Goal: Task Accomplishment & Management: Manage account settings

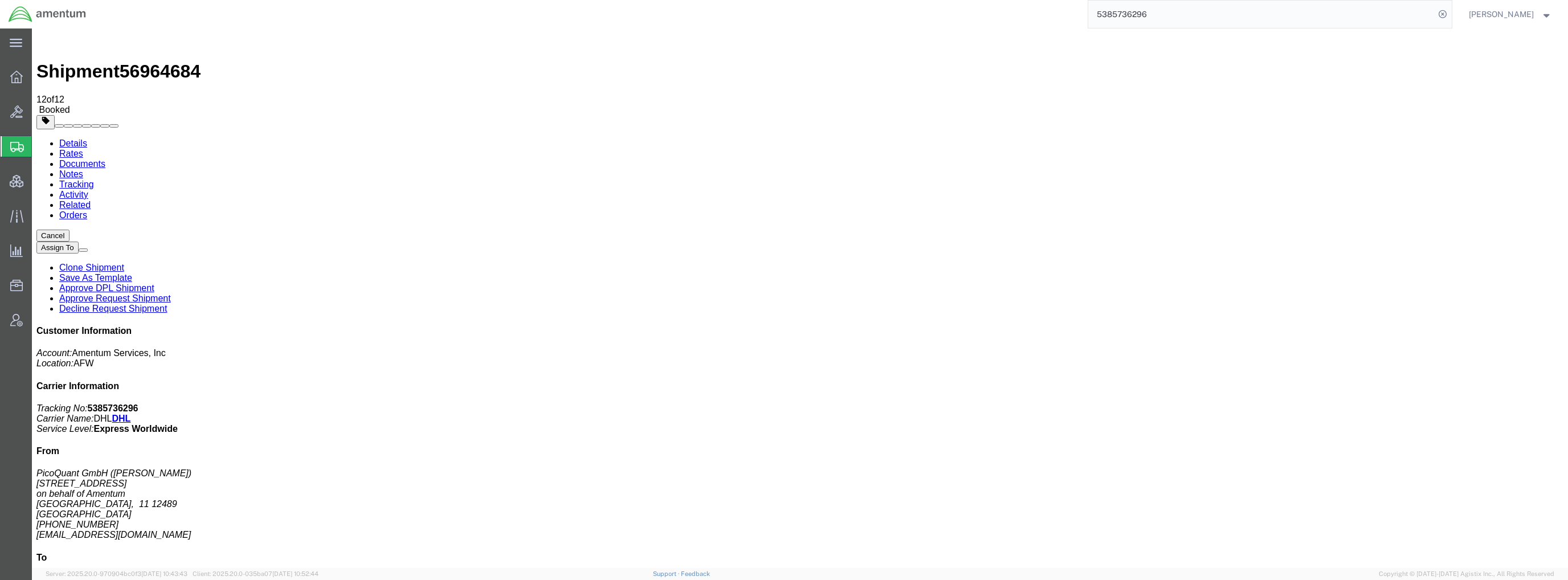
click at [0, 0] on span "Create Shipment" at bounding box center [0, 0] width 0 height 0
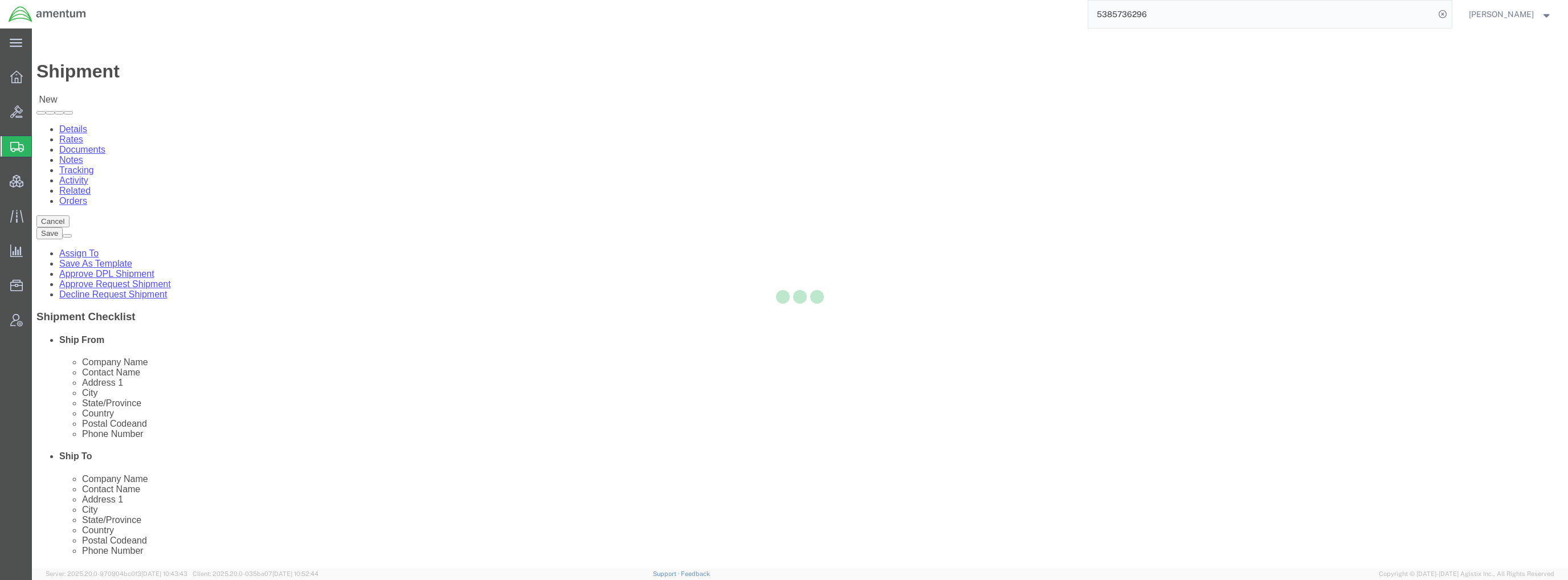
click at [295, 236] on div at bounding box center [800, 298] width 1536 height 540
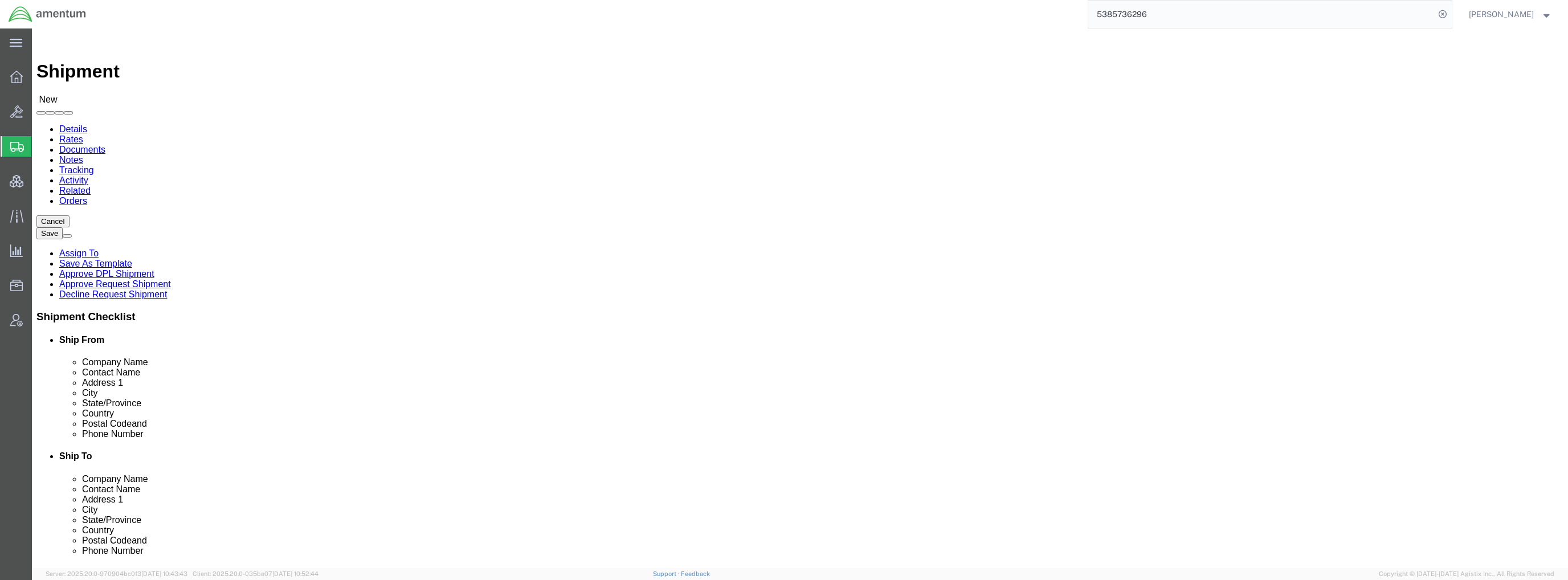
select select
click input "text"
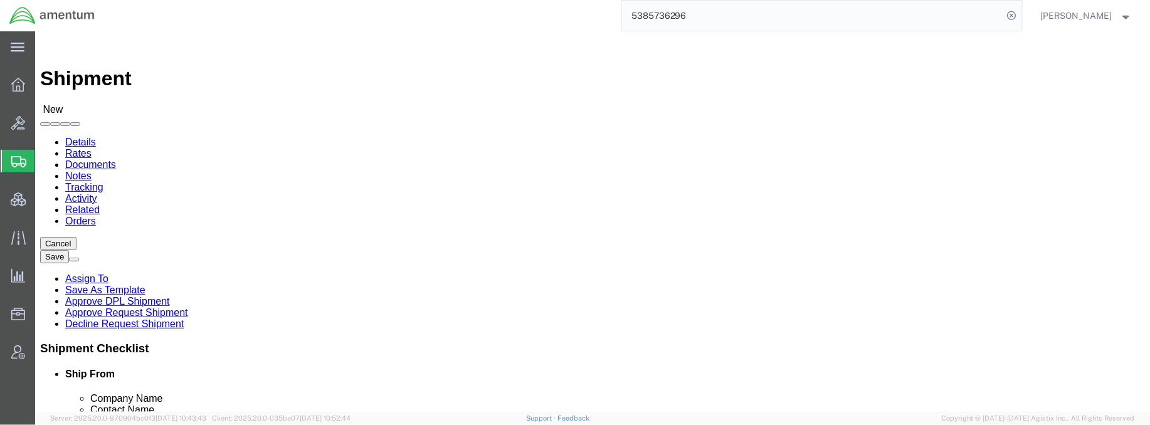
click at [1126, 17] on strong "button" at bounding box center [1126, 15] width 11 height 4
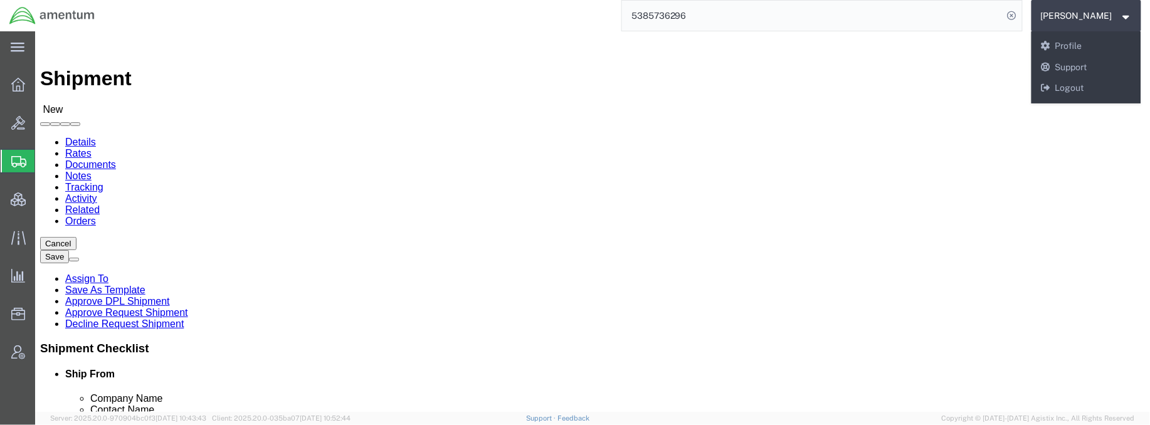
click div "Please fix the following errors Ship From Location Location My Profile Location…"
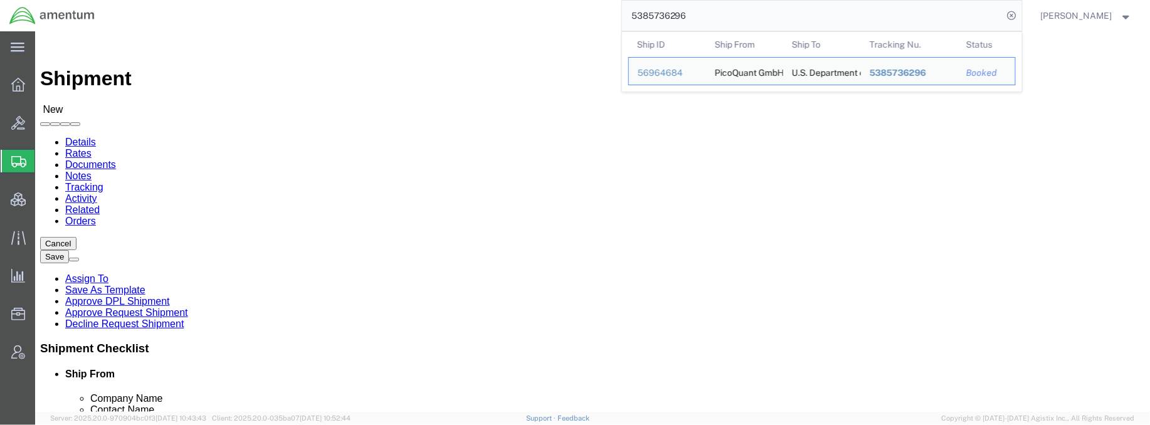
drag, startPoint x: 739, startPoint y: 24, endPoint x: 412, endPoint y: 7, distance: 327.0
click at [412, 7] on div "5385736296 Ship ID Ship From Ship To Tracking Nu. Status Ship ID 56964684 Ship …" at bounding box center [563, 15] width 918 height 31
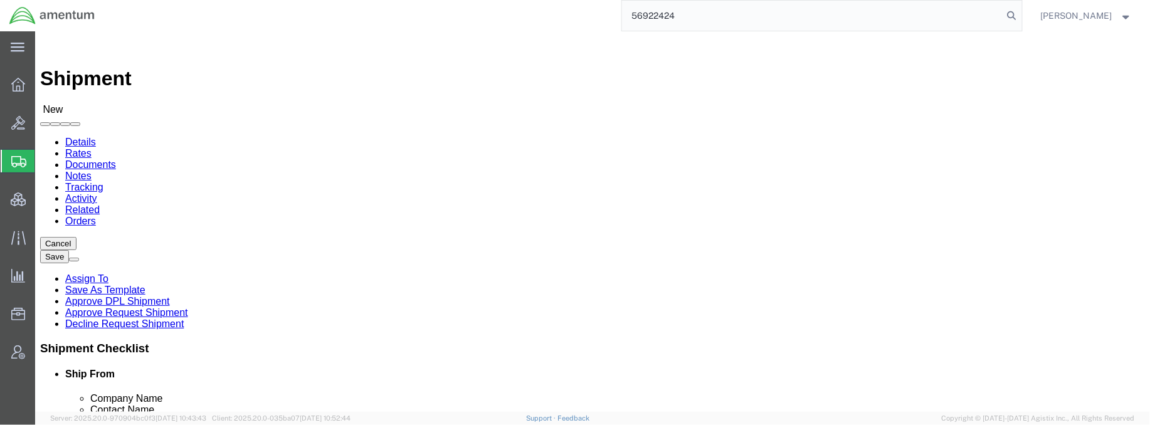
type input "56922424"
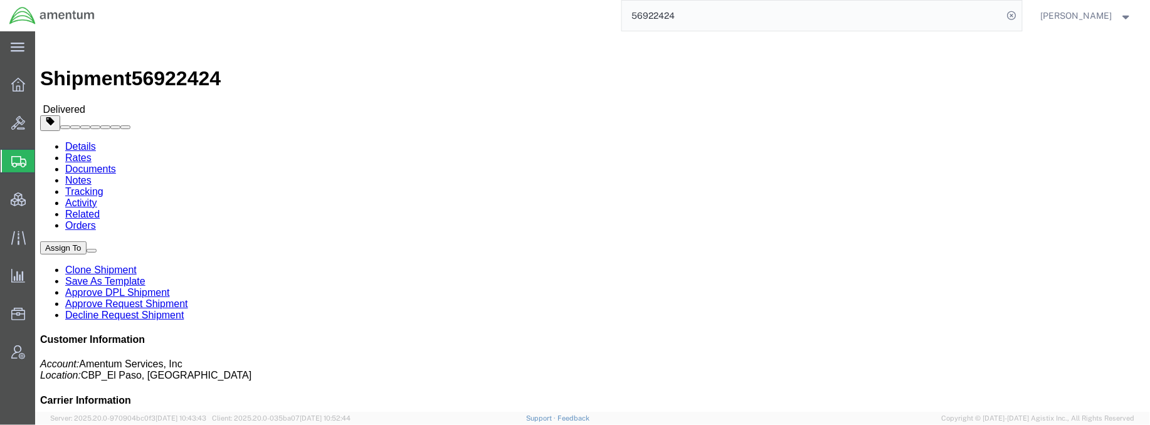
click link "Clone Shipment"
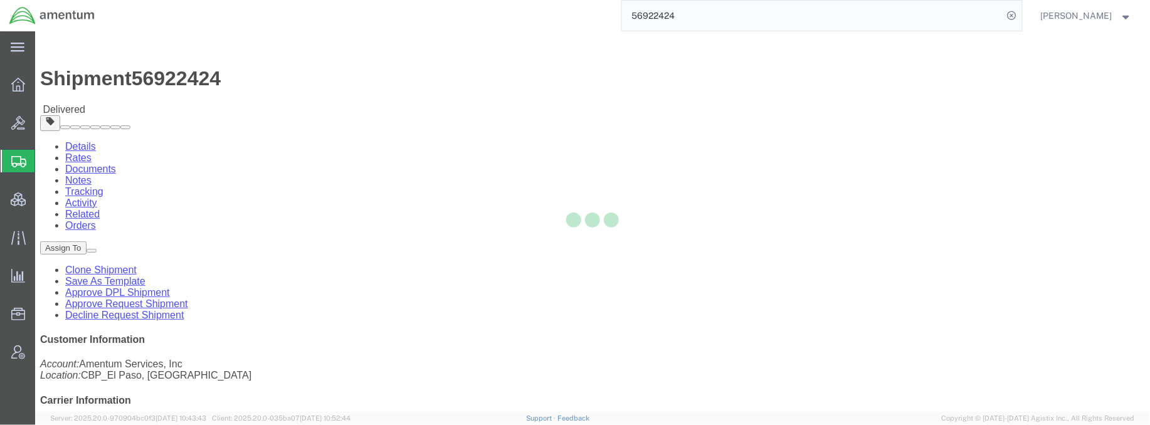
select select "49831"
select select "49951"
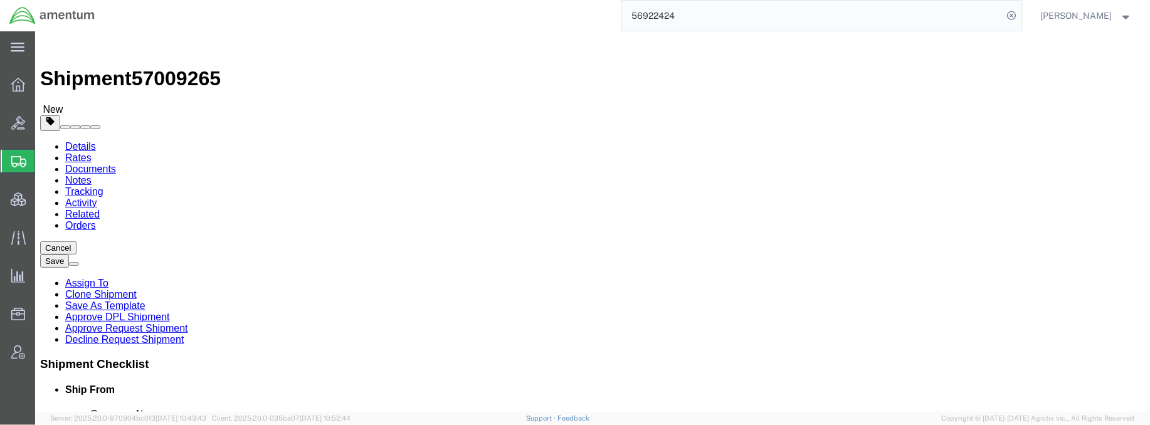
click span
select select "49951"
type input "[PERSON_NAME]"
type input "[STREET_ADDRESS]"
type input "Yuma"
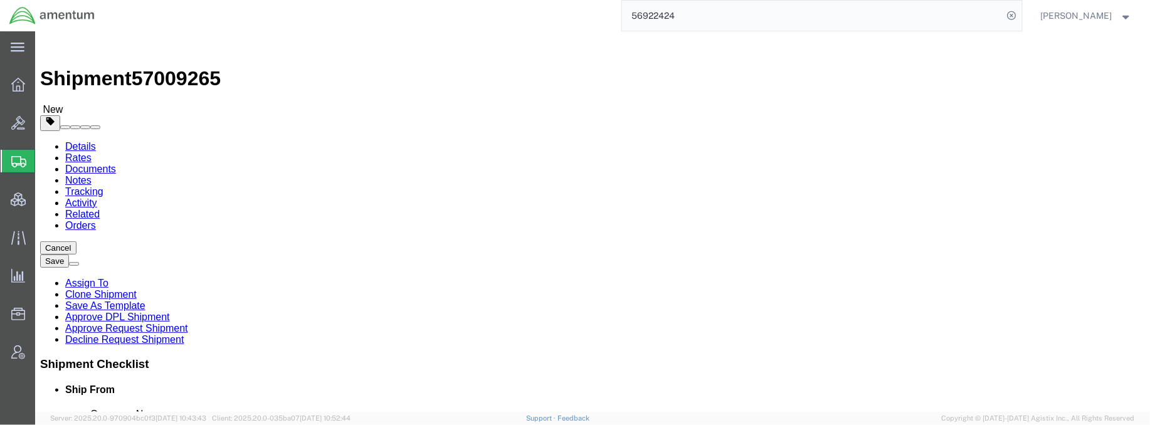
select select "AZ"
type input "85365"
type input "[PHONE_NUMBER]"
type input "215"
type input "[PERSON_NAME][EMAIL_ADDRESS][PERSON_NAME][DOMAIN_NAME]"
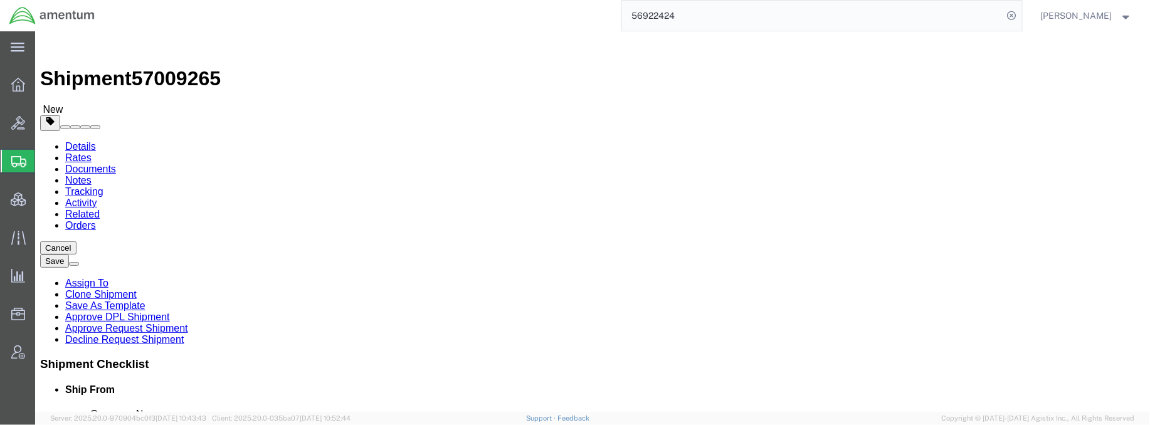
select select "49831"
type input "[PERSON_NAME]"
type input "[STREET_ADDRESS][PERSON_NAME]"
type input "[GEOGRAPHIC_DATA]"
type input "79906"
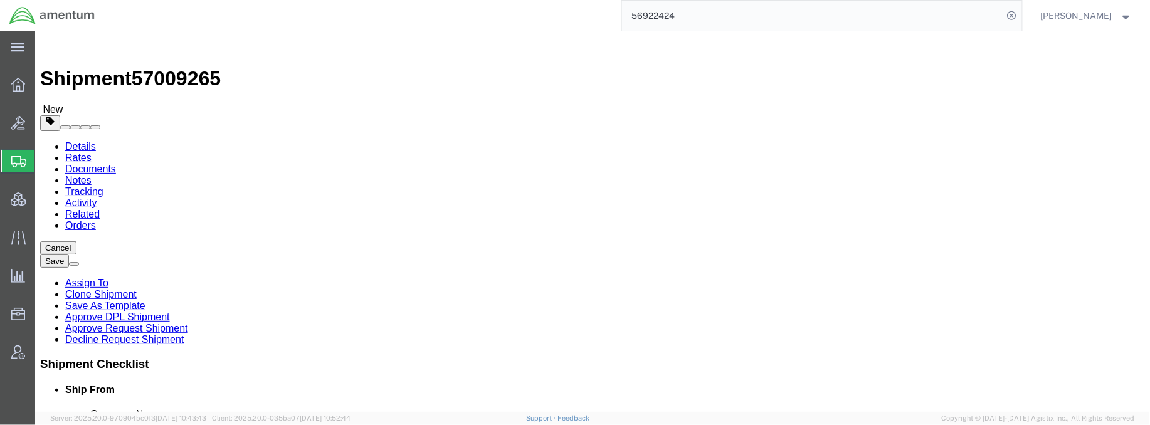
type input "[PHONE_NUMBER]"
type input "[PERSON_NAME][EMAIL_ADDRESS][PERSON_NAME][DOMAIN_NAME]"
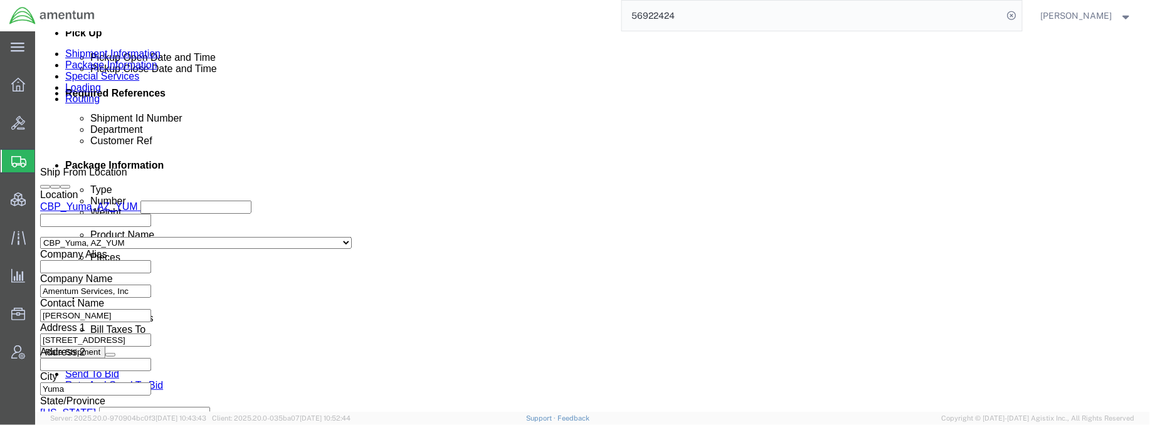
scroll to position [780, 0]
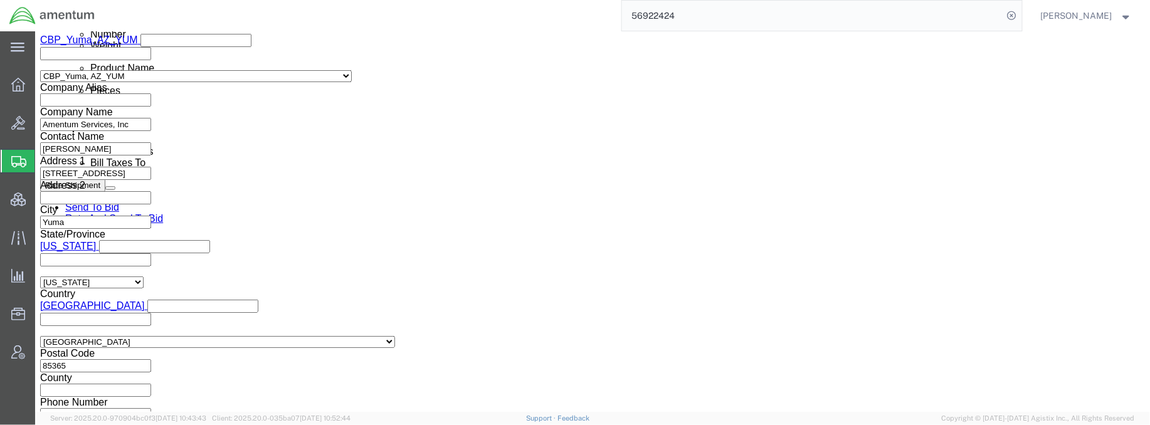
drag, startPoint x: 234, startPoint y: 184, endPoint x: -29, endPoint y: 156, distance: 264.7
click html "Shipment 57009265 New Details Rates Documents Notes Tracking Activity Related O…"
type input "test"
click icon "button"
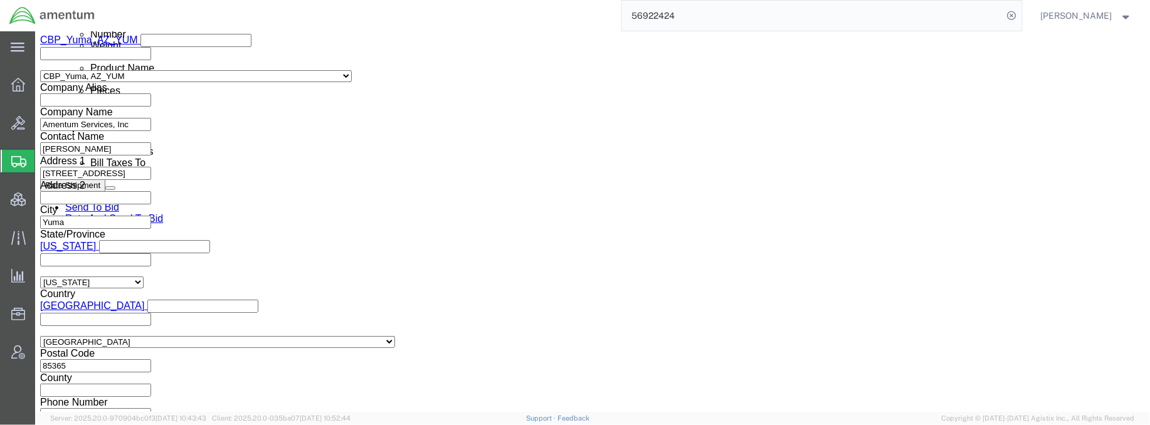
drag, startPoint x: 779, startPoint y: 182, endPoint x: 574, endPoint y: 158, distance: 206.4
click div "References Add reference Shipment Id Number test Department test Customer Ref 4…"
type input "test"
click select "Select Air Less than Truckload Multi-Leg Ocean Freight Rail Small Parcel Truckl…"
select select "SMAL"
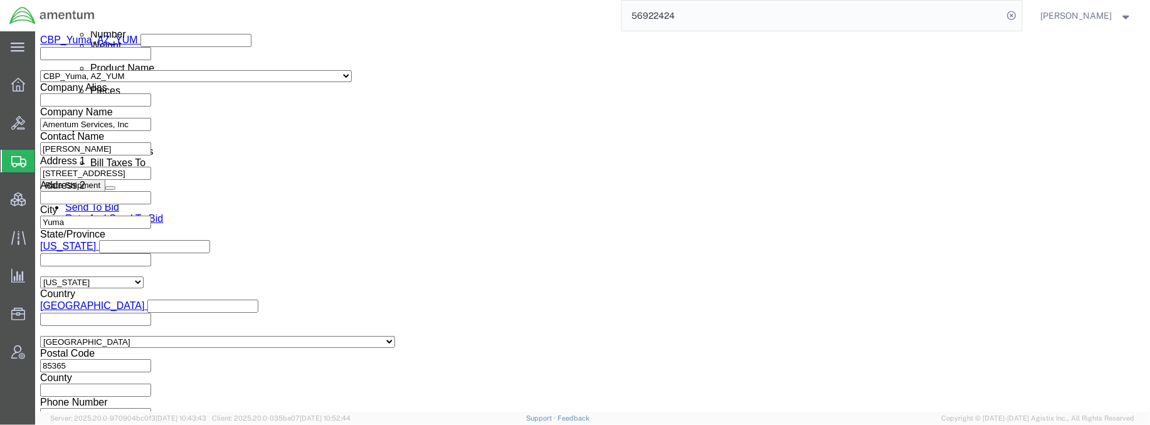
click select "Select Air Less than Truckload Multi-Leg Ocean Freight Rail Small Parcel Truckl…"
click icon
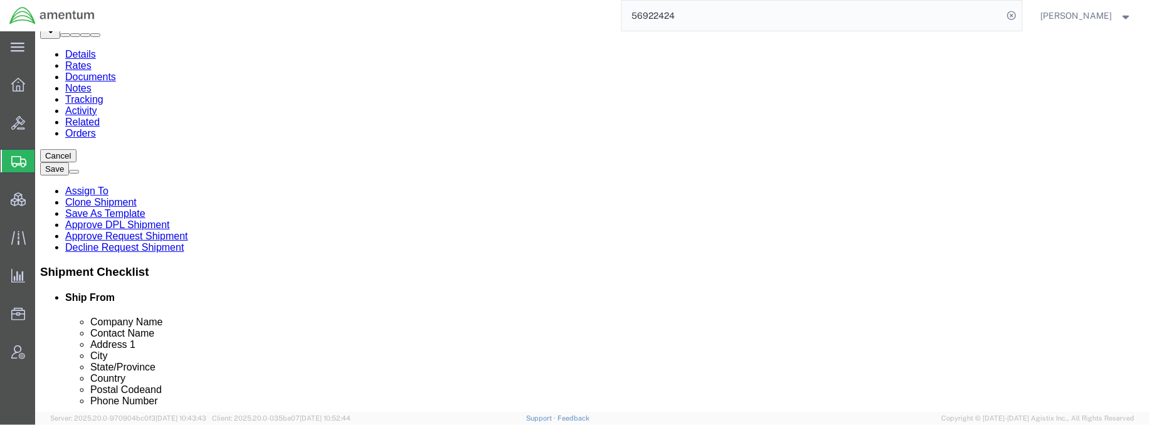
drag, startPoint x: 197, startPoint y: 184, endPoint x: 25, endPoint y: 144, distance: 177.1
click div "Package Type Select Bale(s) Basket(s) Bolt(s) Bottle(s) Buckets Bulk Bundle(s) …"
type input "1"
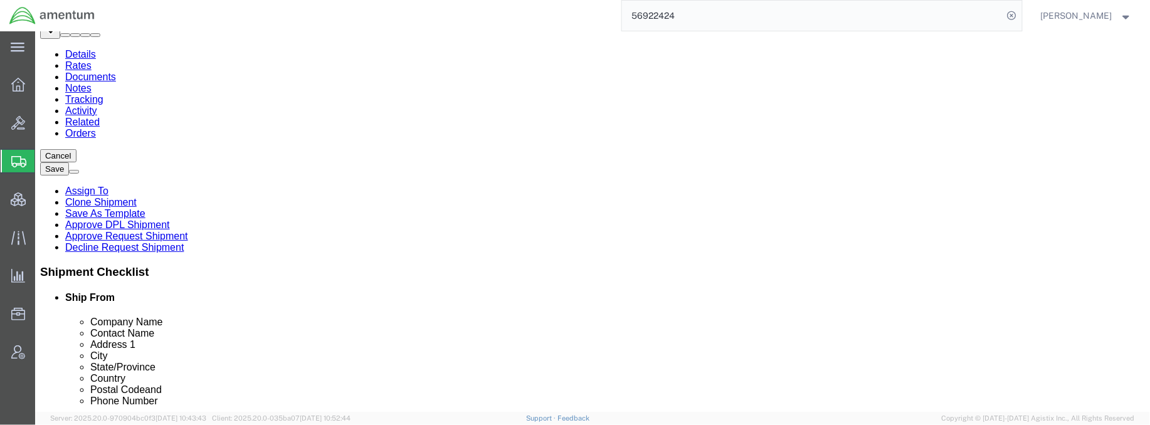
type input "1"
click div "Pieces: 2.00 Each Total value: 850.00 USD"
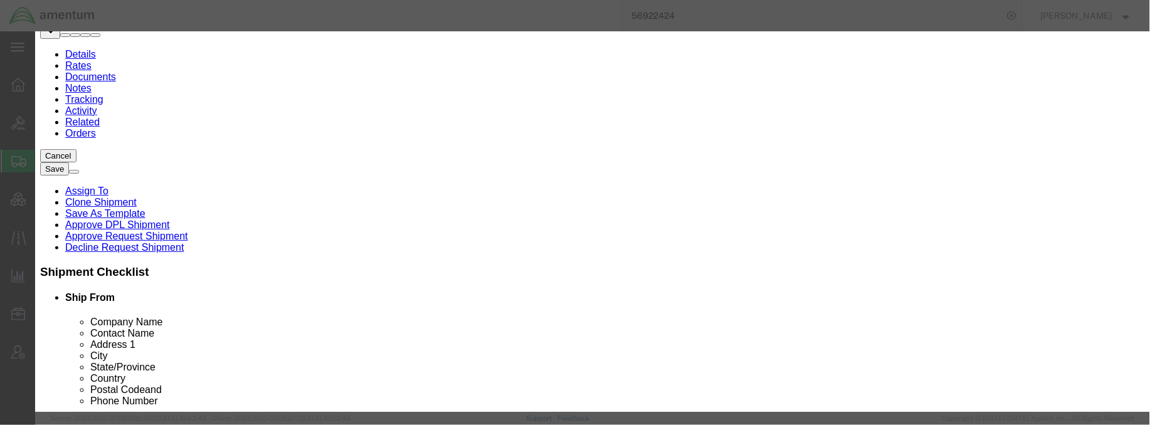
drag, startPoint x: 460, startPoint y: 118, endPoint x: 345, endPoint y: 85, distance: 120.0
click div "Commodity library Product Name AIRCRAFT PARTS Pieces 2.00 Select Bag Barrels 10…"
click input "AIRCRAFT PARTS"
drag, startPoint x: 69, startPoint y: 29, endPoint x: 40, endPoint y: 25, distance: 29.2
click div "Edit content Commodity library Product Name AIRCRAFT PARTS Pieces 2.00 Select B…"
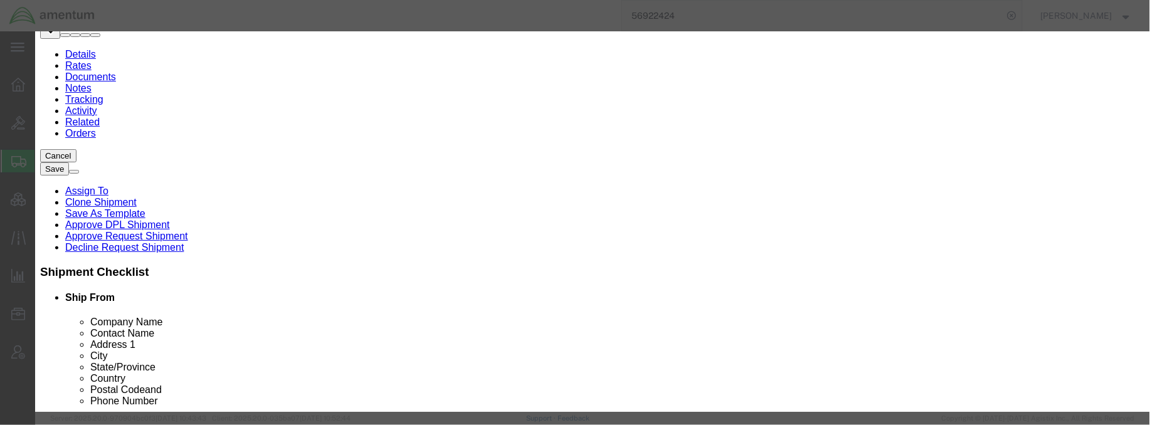
type input "widget"
type input "1"
type input "425"
drag, startPoint x: 829, startPoint y: 111, endPoint x: 438, endPoint y: 5, distance: 404.7
click div "Edit content Commodity library Product Name widget Pieces 1 Select Bag Barrels …"
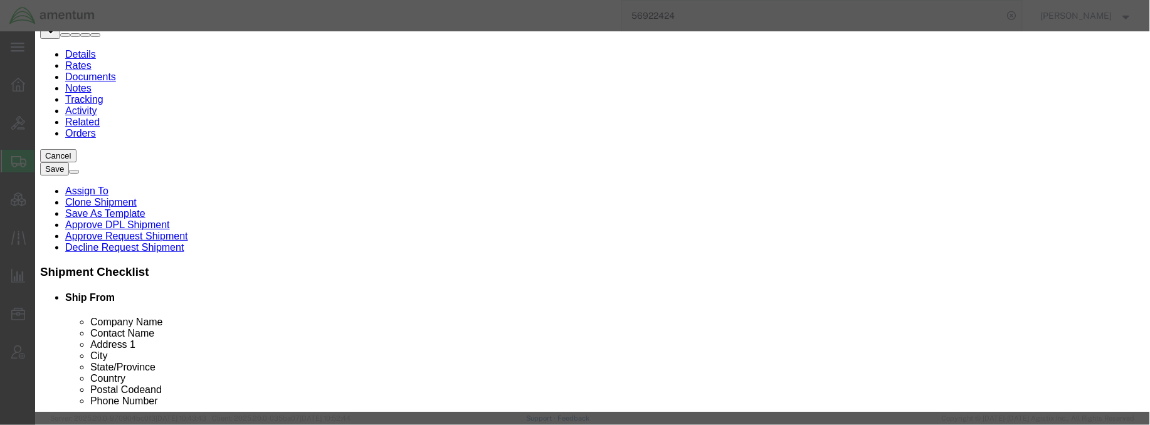
click button "Save & Close"
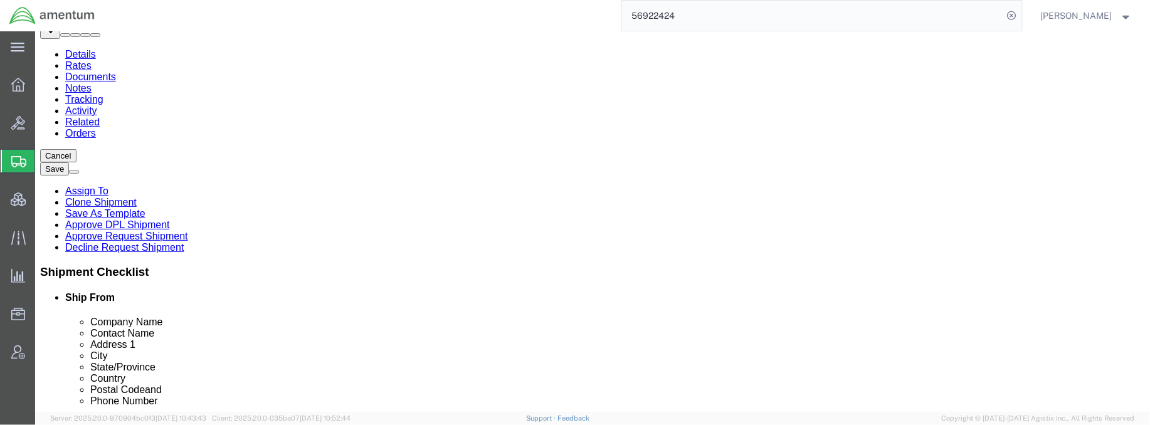
click button "Rate Shipment"
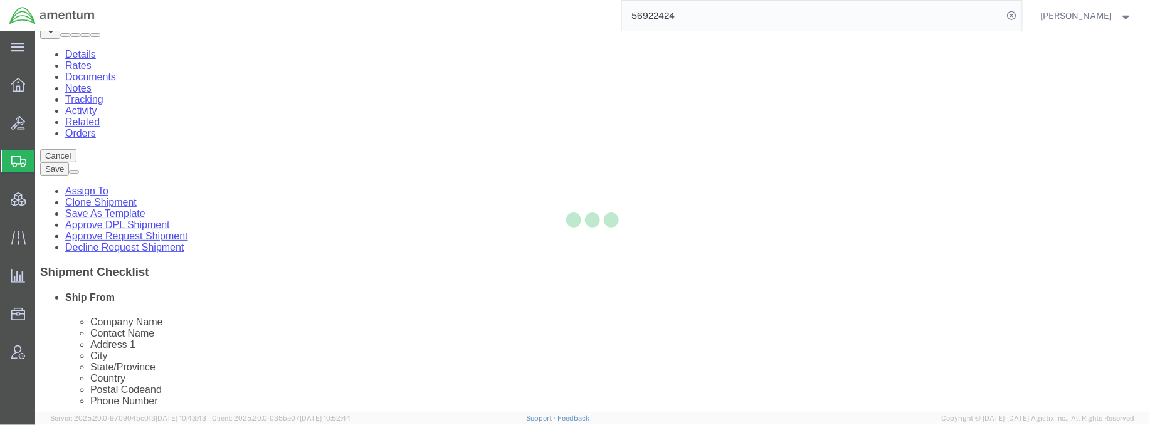
select select "49951"
select select "49831"
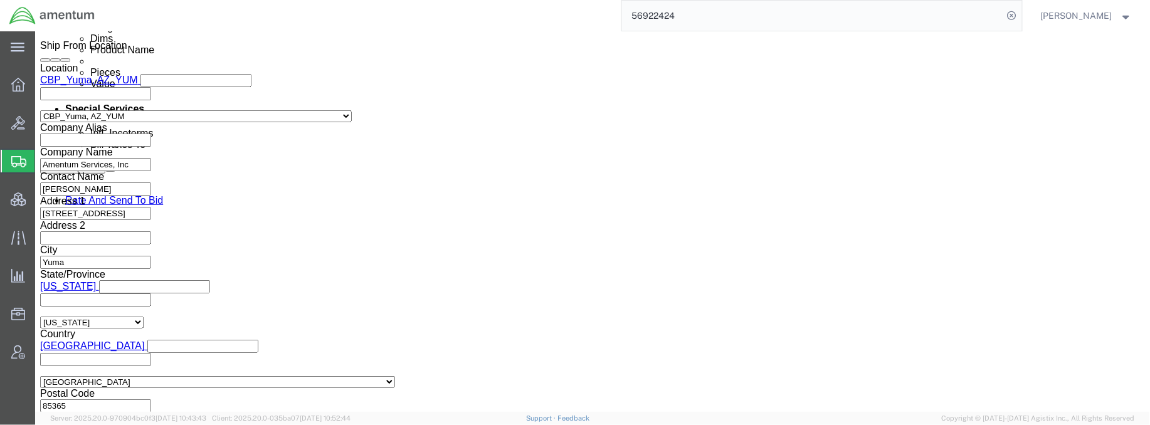
scroll to position [816, 0]
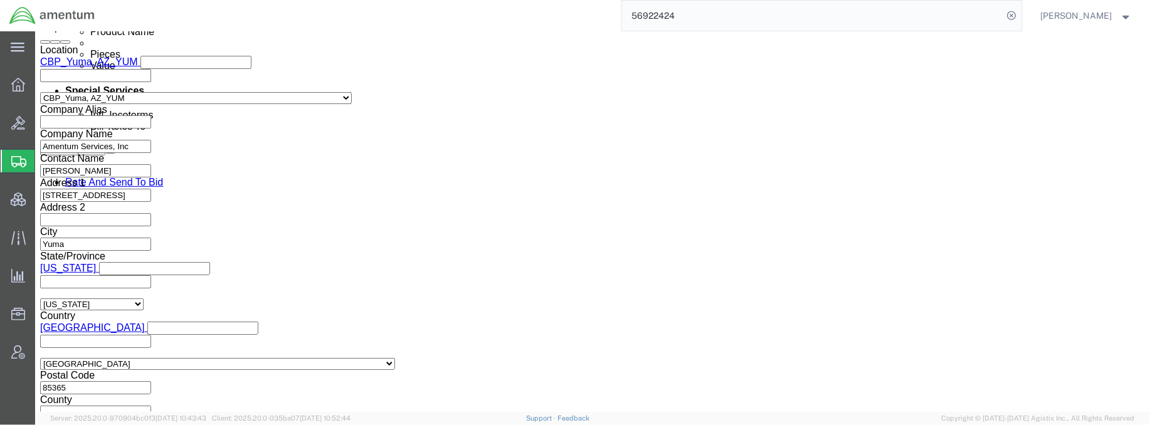
drag, startPoint x: 436, startPoint y: 204, endPoint x: 446, endPoint y: 196, distance: 12.9
click input "text"
type input "test"
click button "Rate Shipment"
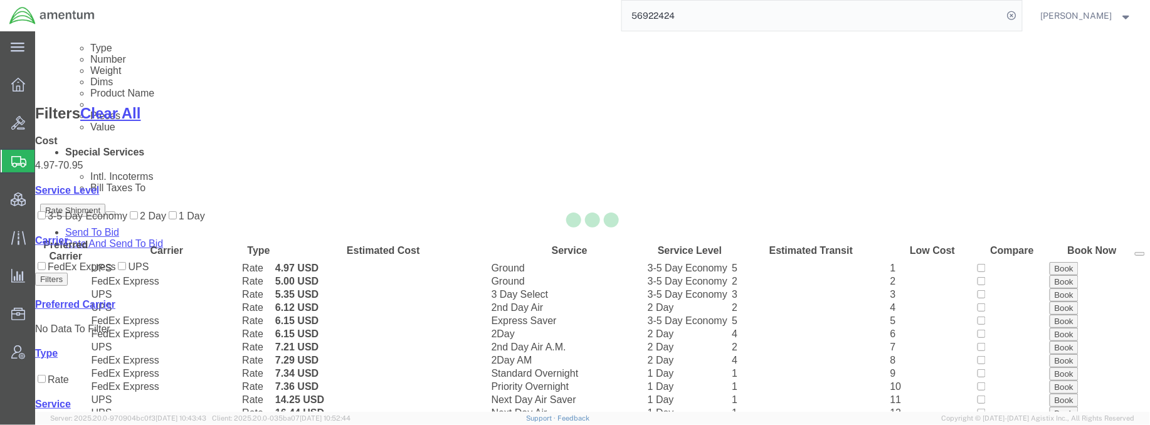
scroll to position [194, 0]
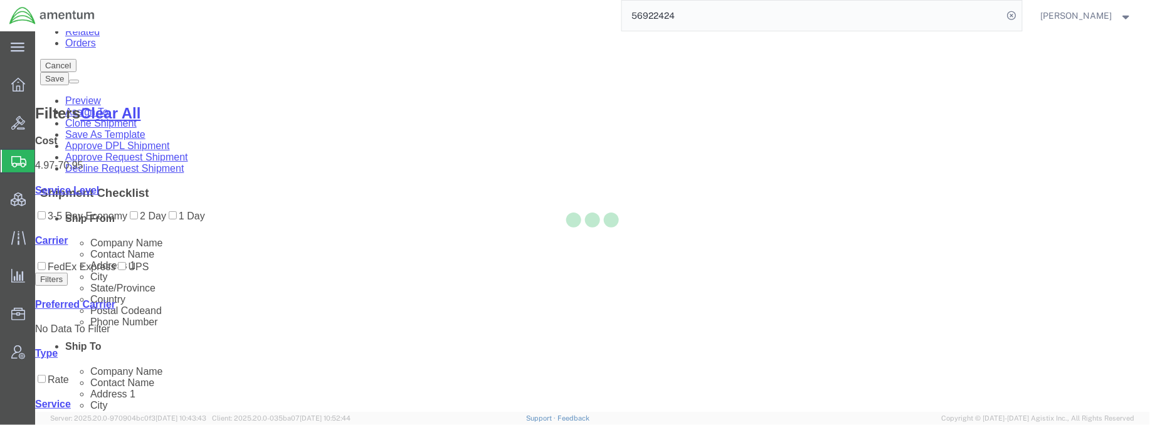
select select "49951"
select select "49831"
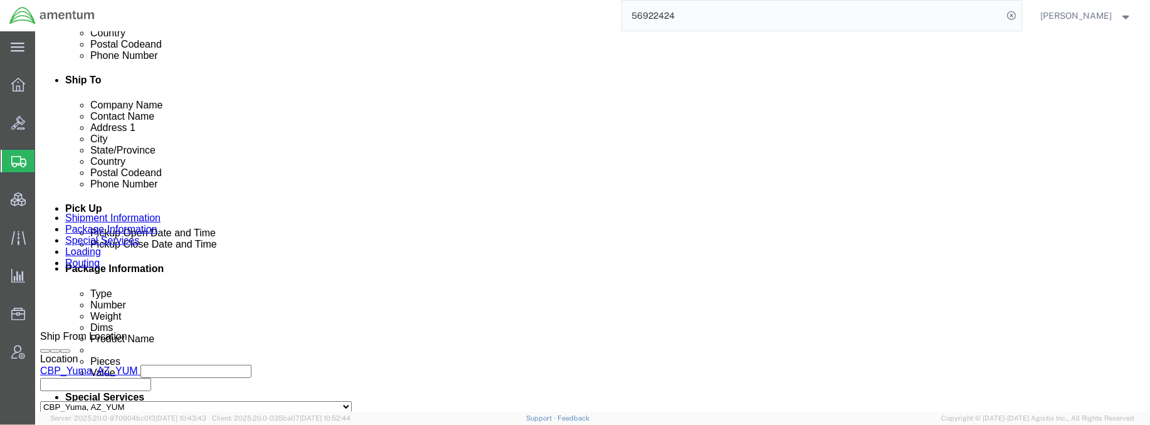
scroll to position [584, 0]
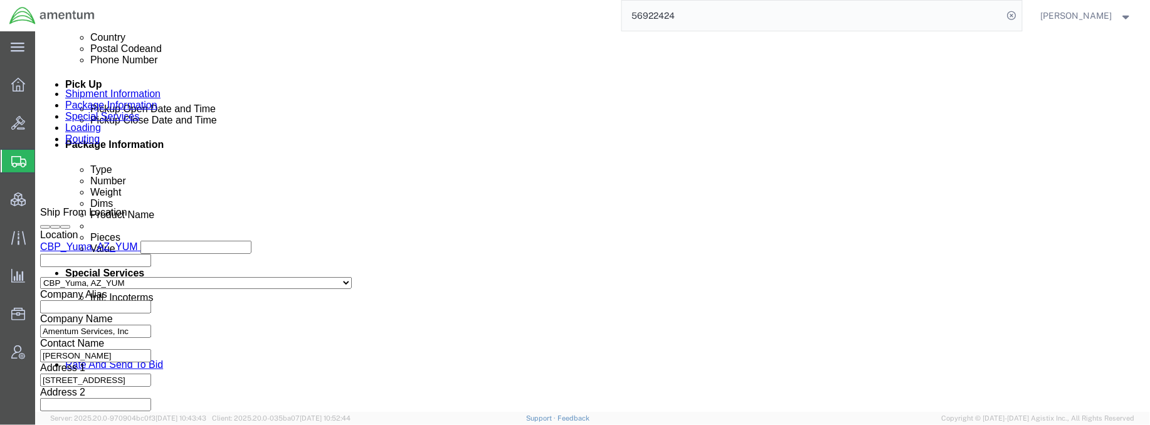
click div "[DATE] 11:35 AM"
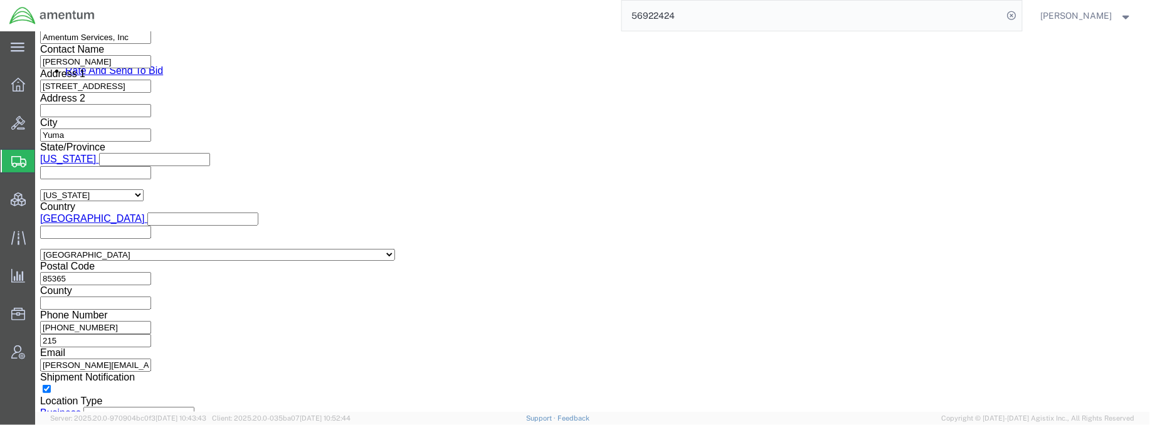
click div "Shipping Mode (Optional) Add another leg"
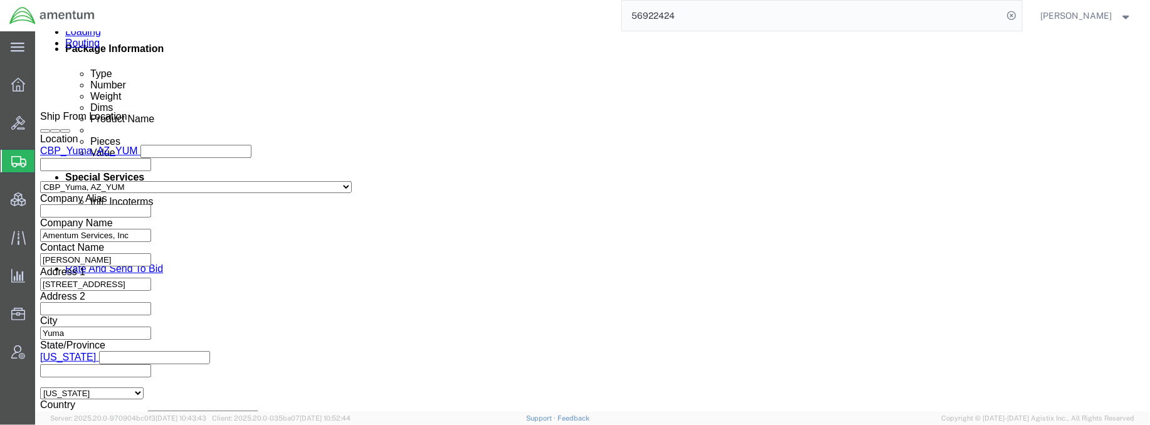
scroll to position [655, 0]
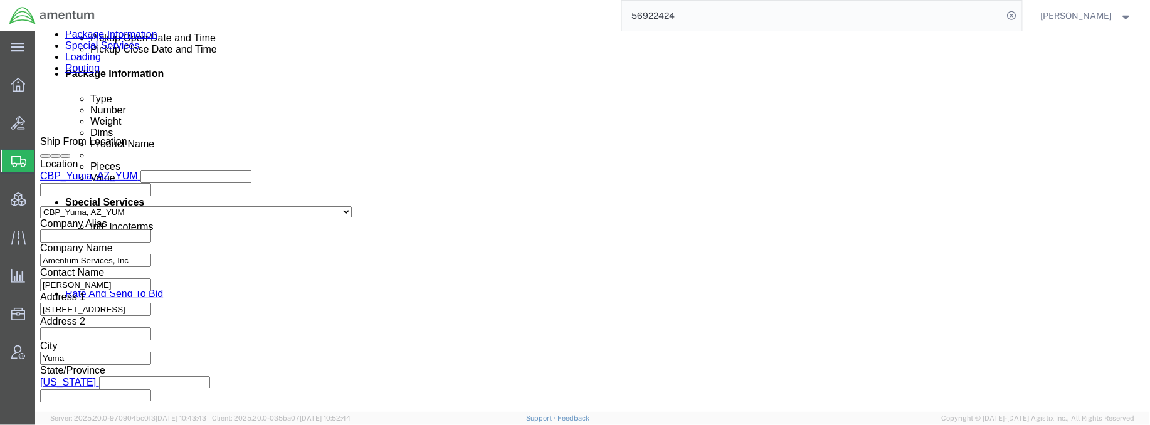
click button "Rate Shipment"
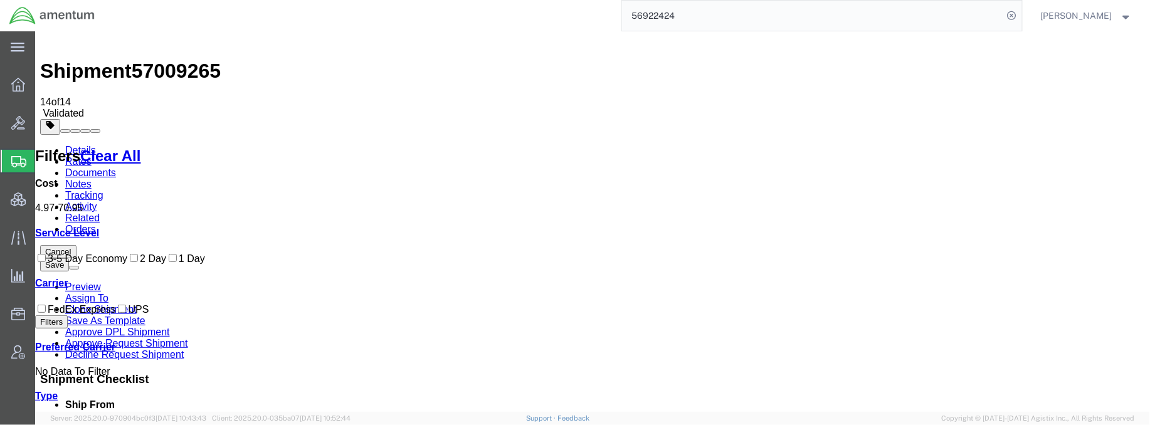
scroll to position [0, 0]
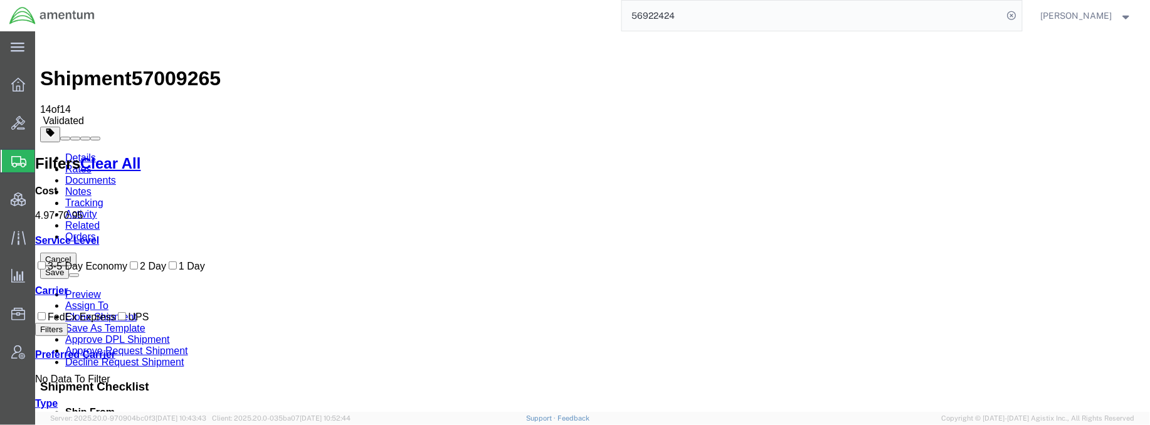
click at [86, 152] on link "Details" at bounding box center [80, 157] width 31 height 11
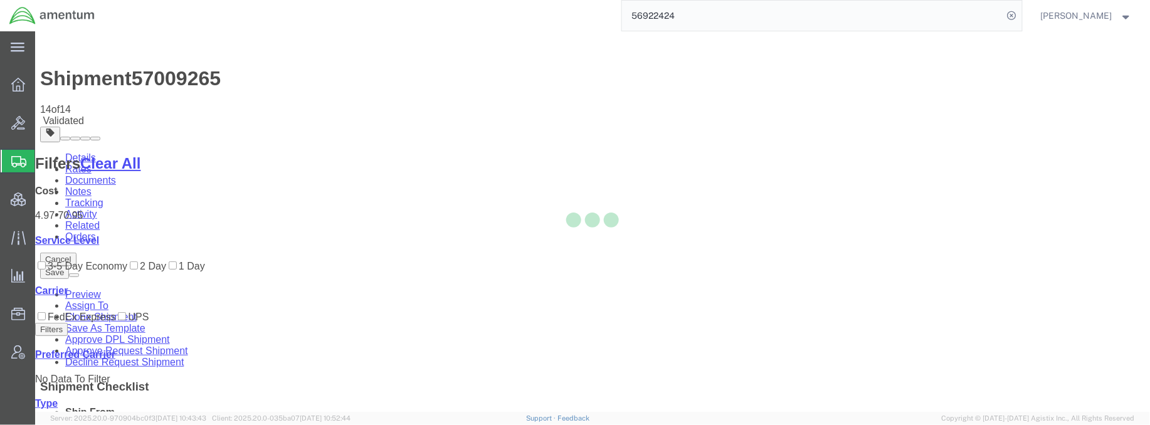
select select "49951"
select select "49831"
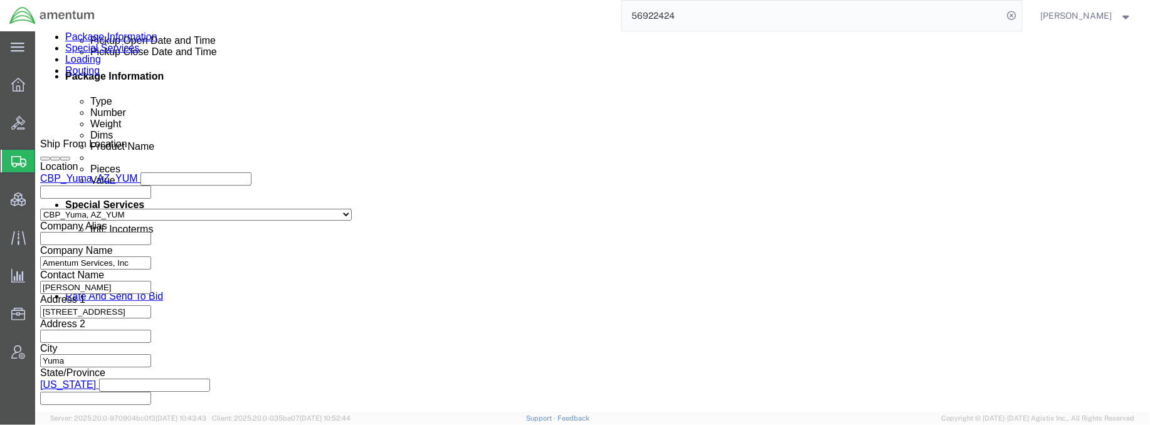
scroll to position [668, 0]
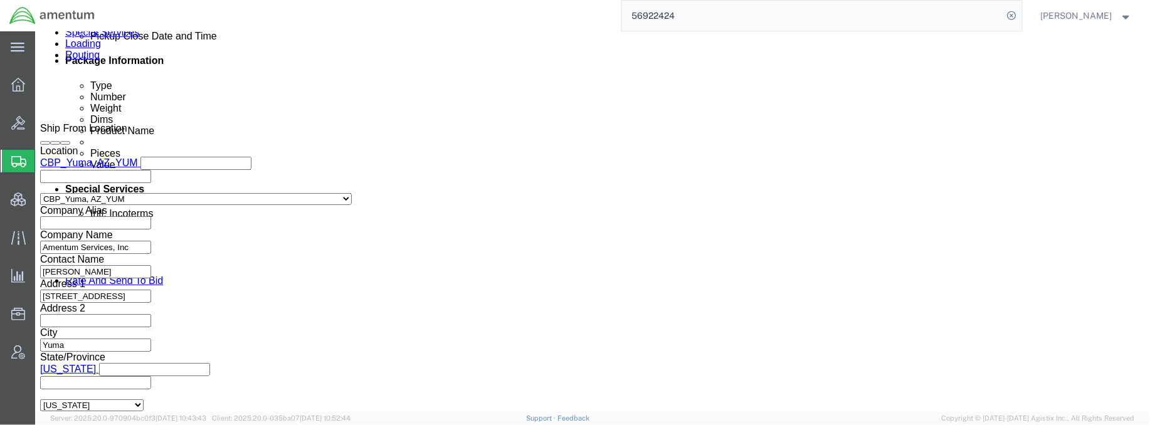
click div "[DATE] 11:35 AM"
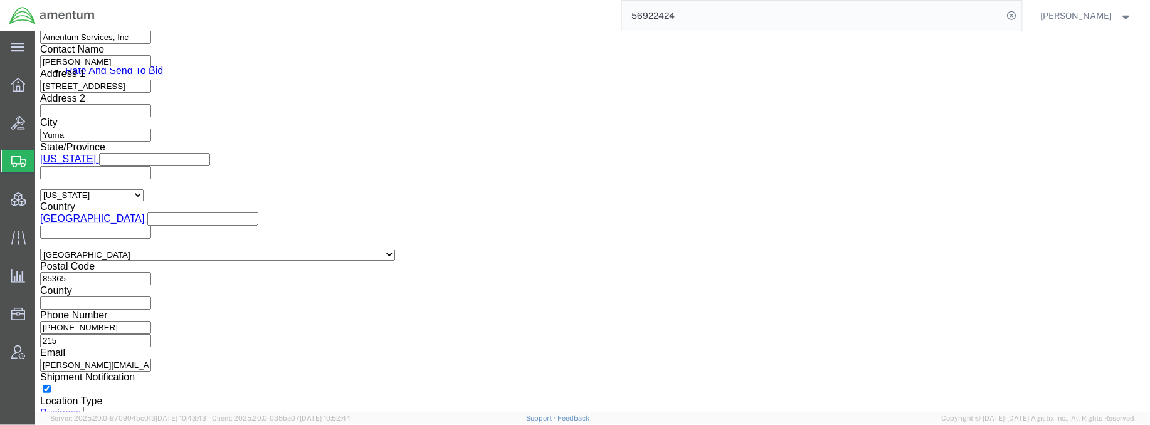
click button "Apply"
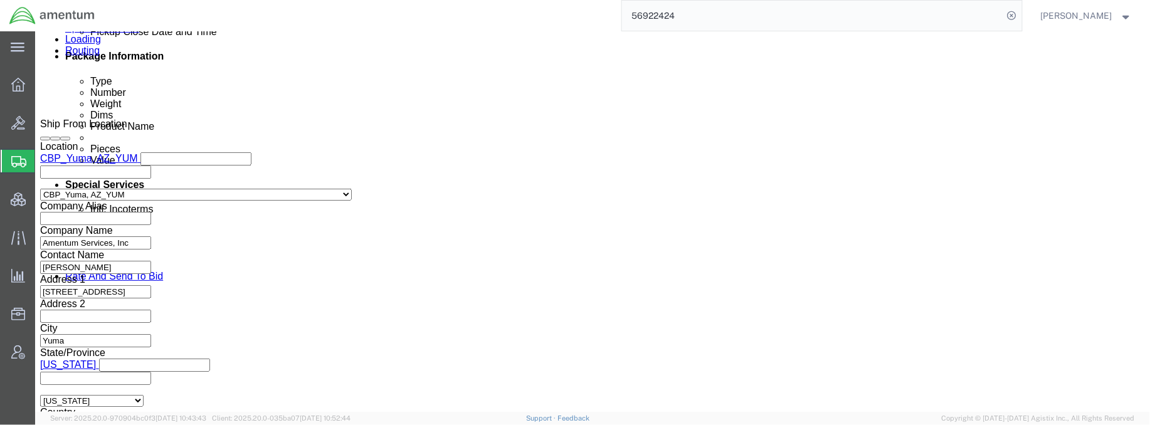
scroll to position [655, 0]
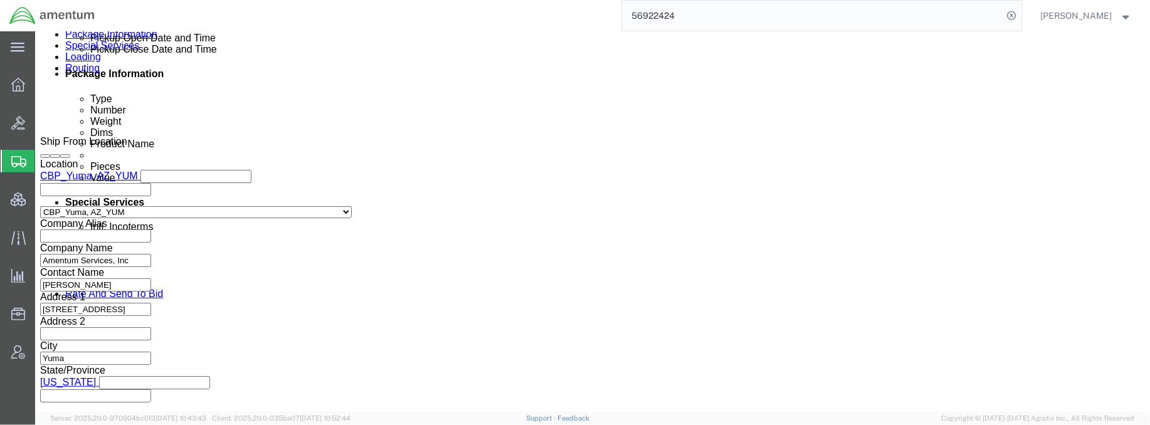
click div "[DATE] 11:35 AM"
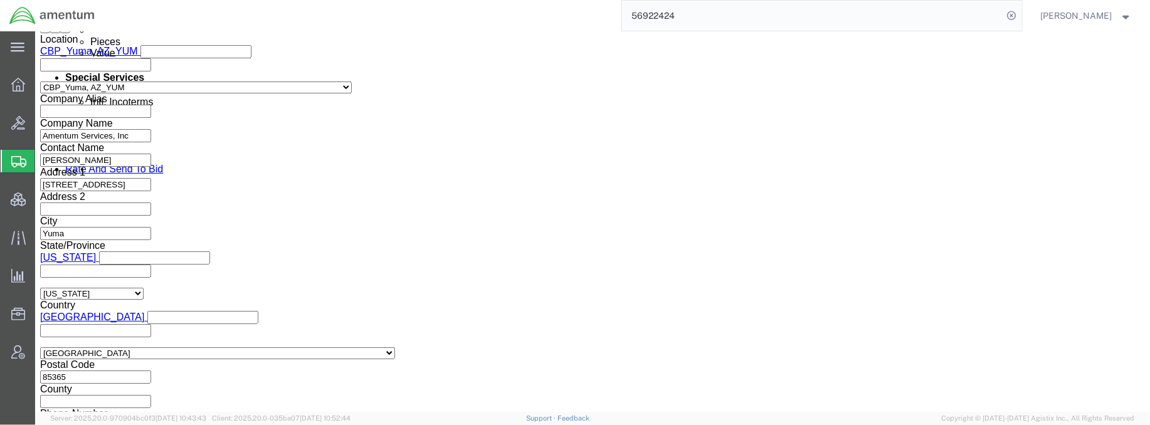
scroll to position [767, 0]
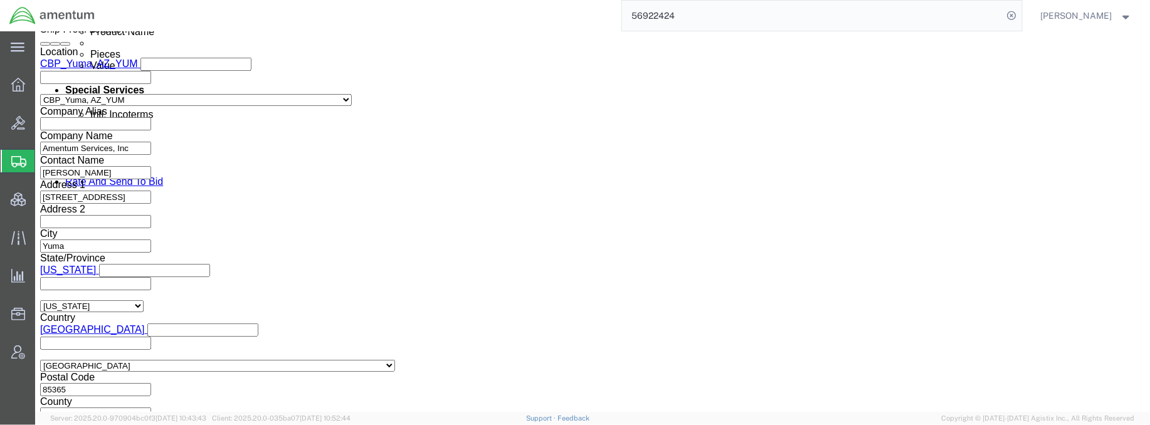
click th
click button "Apply"
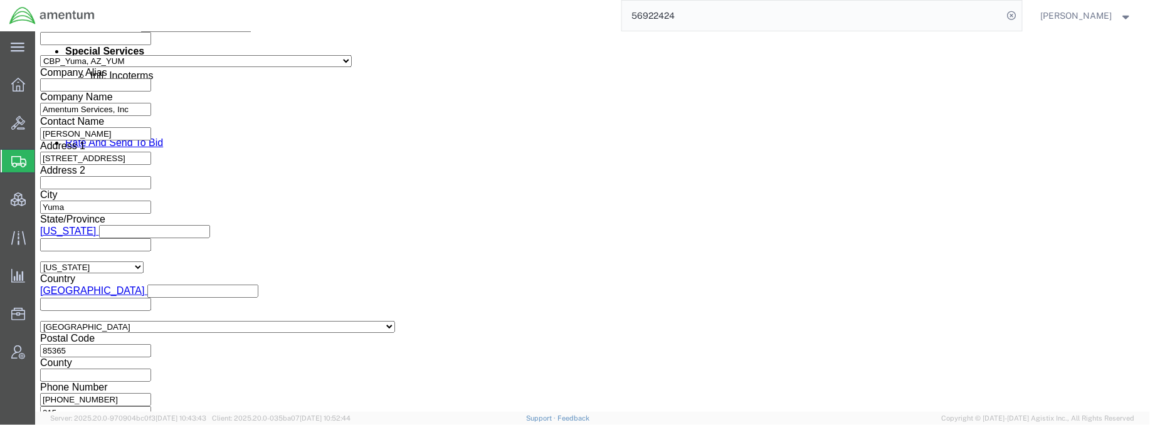
scroll to position [656, 0]
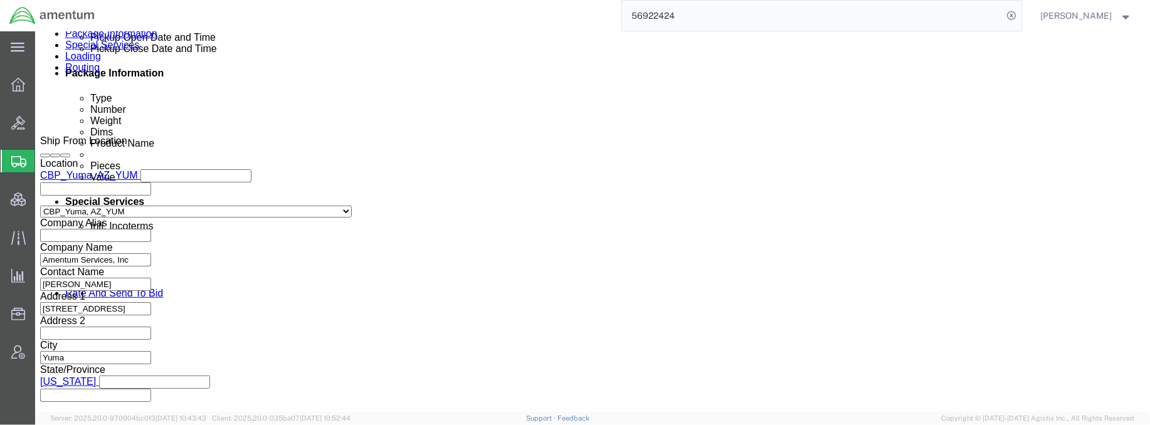
click div "[DATE] 12:35 PM"
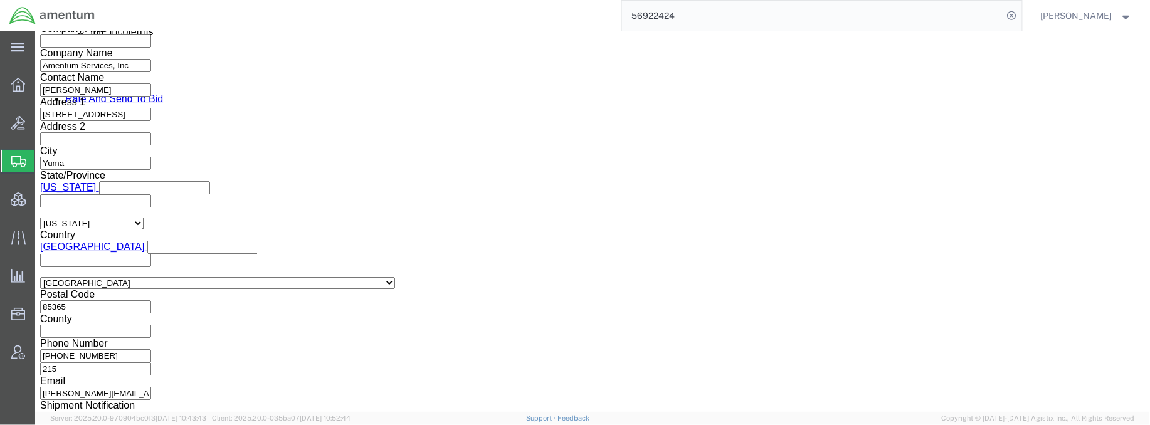
scroll to position [822, 0]
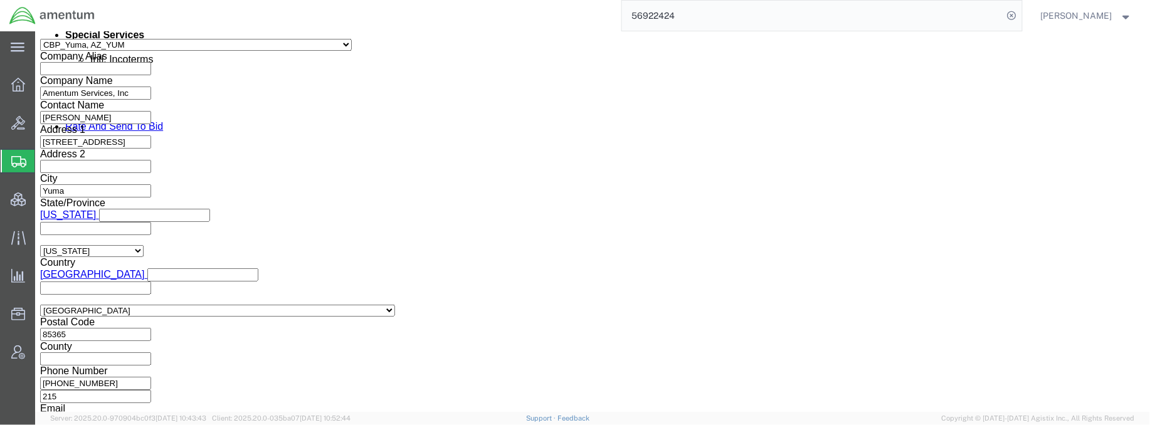
click span
click button "Apply"
click button "Rate Shipment"
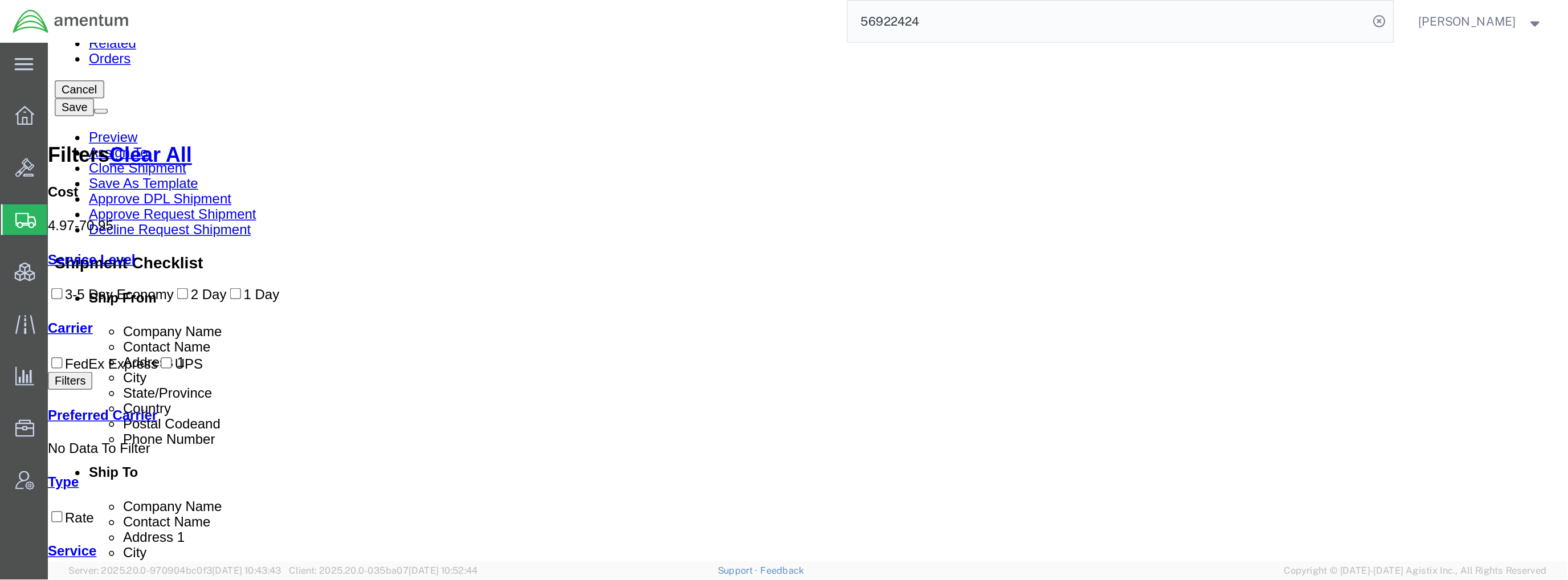
scroll to position [0, 0]
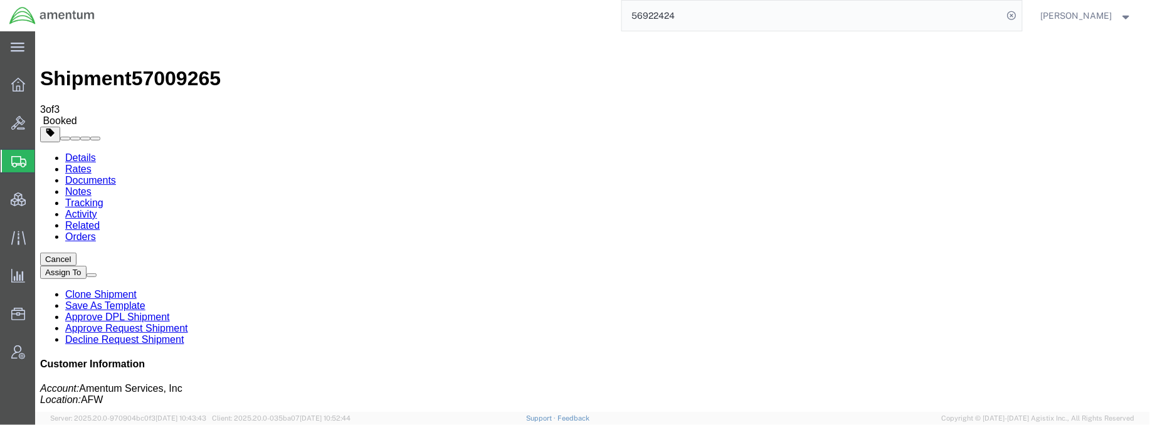
drag, startPoint x: 416, startPoint y: 224, endPoint x: 642, endPoint y: 327, distance: 248.6
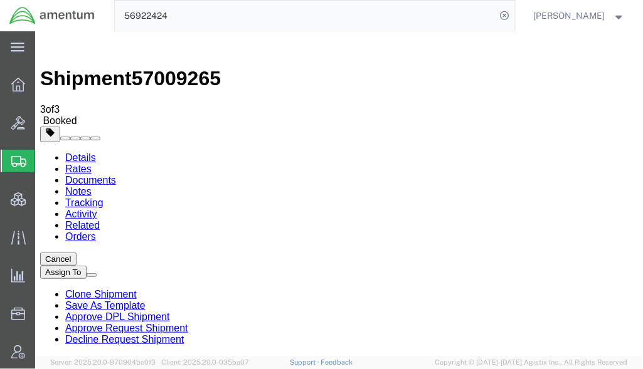
click at [76, 252] on button "Cancel" at bounding box center [57, 258] width 36 height 13
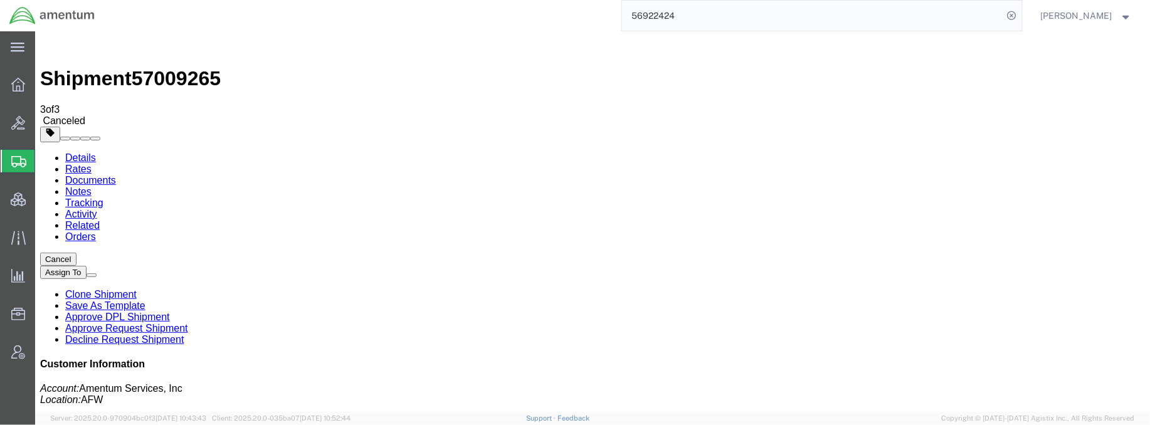
click link "Related"
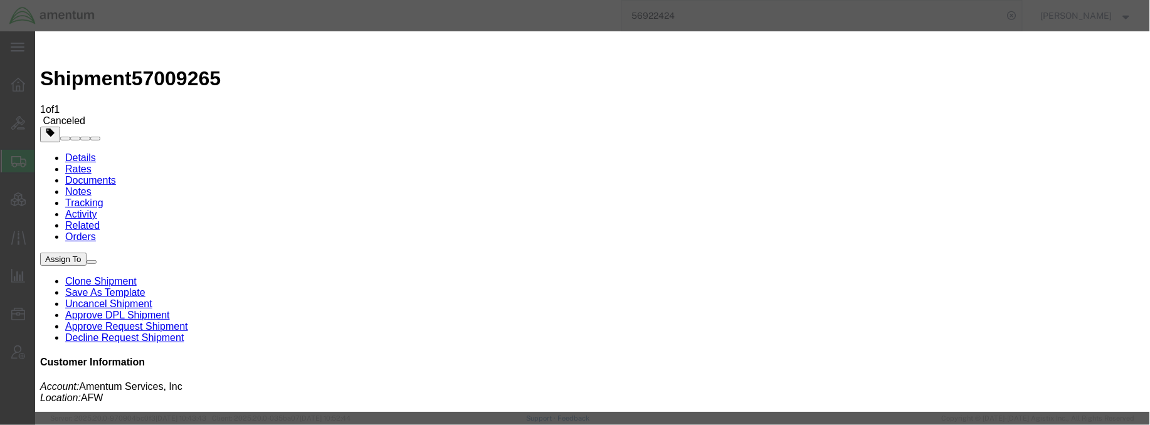
select select "TN"
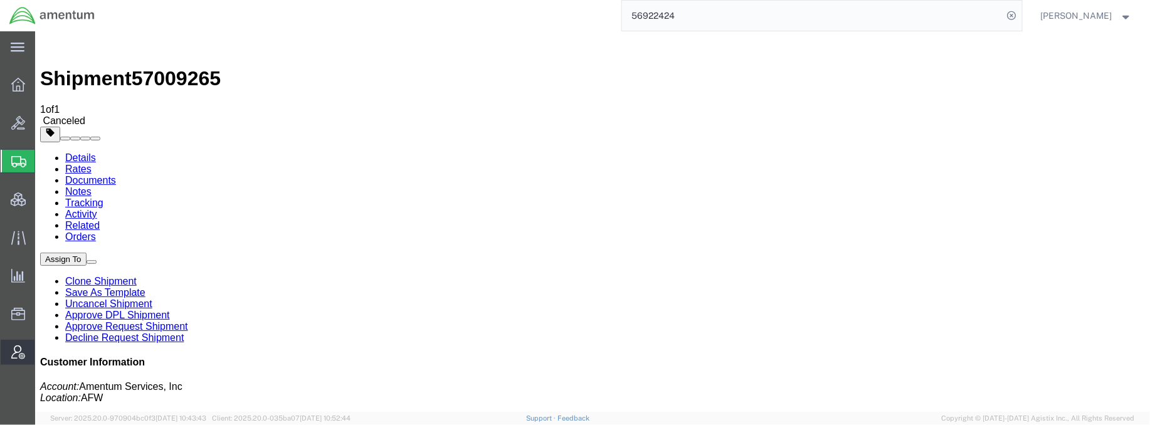
click at [43, 350] on span "Account Admin" at bounding box center [38, 352] width 9 height 25
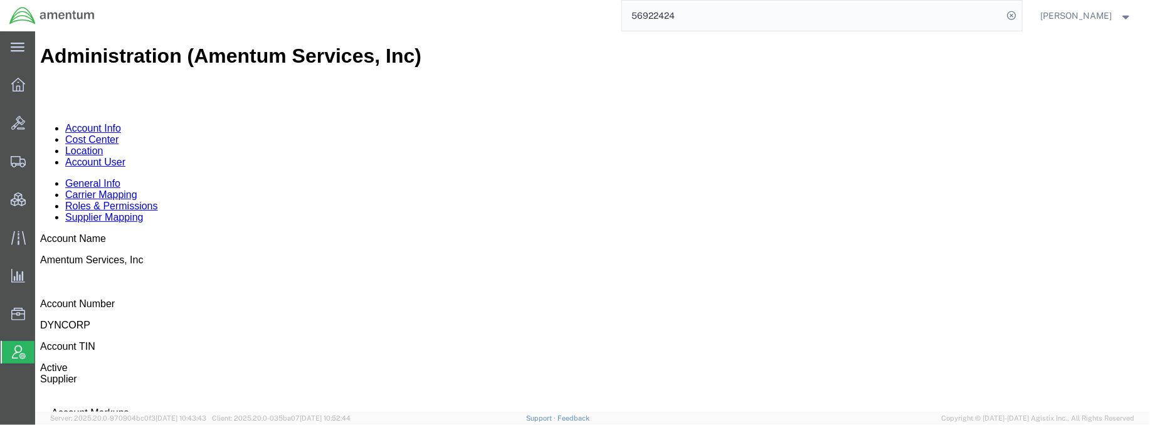
click at [125, 156] on link "Account User" at bounding box center [95, 161] width 60 height 11
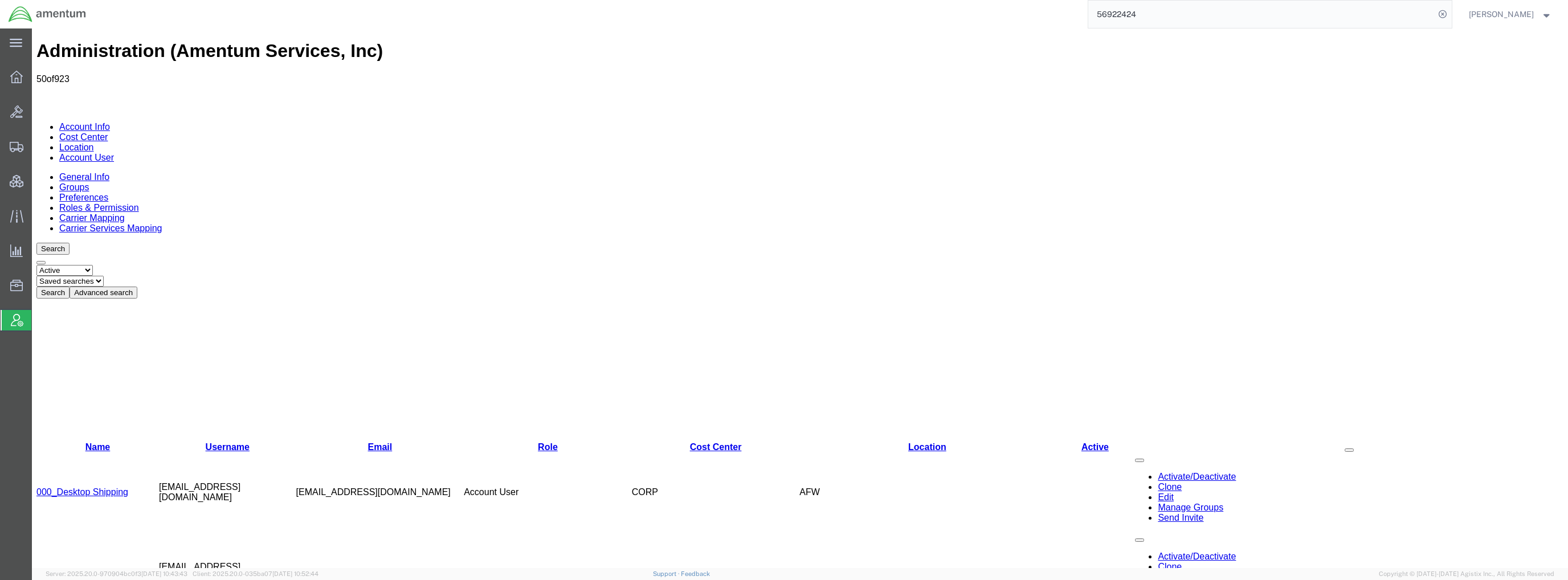
click at [137, 286] on button "Advanced search" at bounding box center [103, 292] width 68 height 12
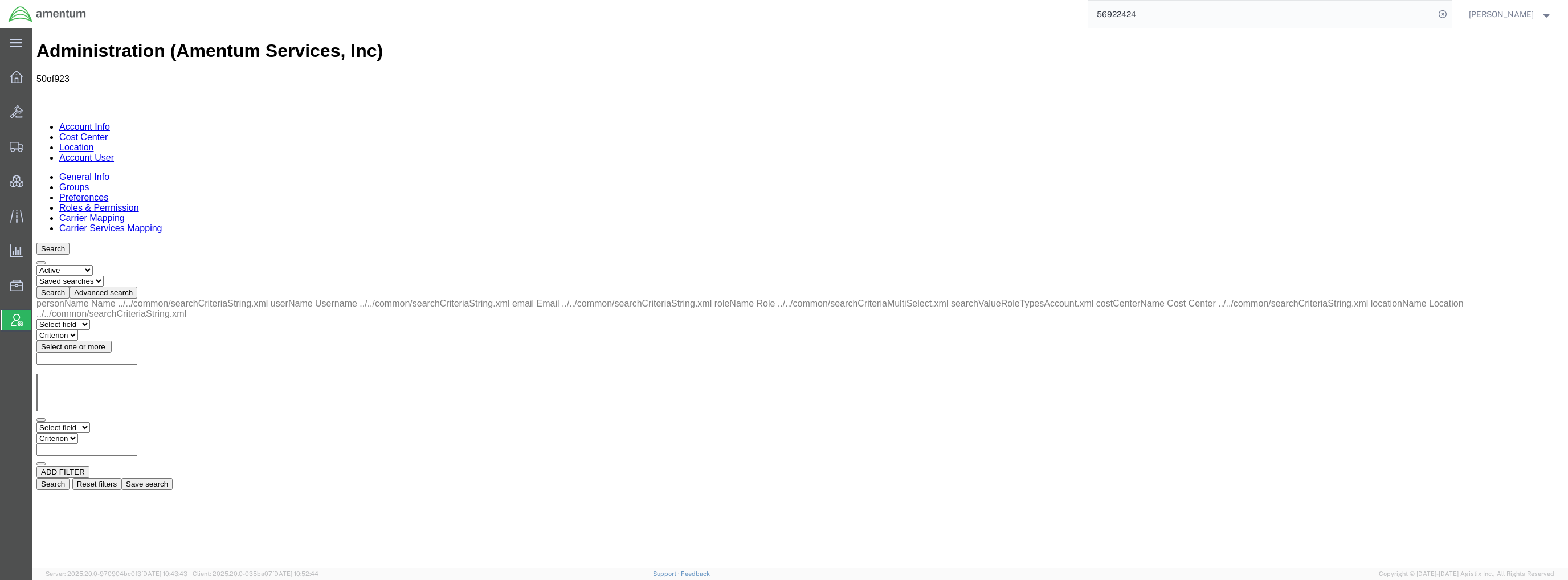
click at [90, 423] on select "Select field Cost Center Email Location Name Role Username" at bounding box center [63, 428] width 54 height 11
select select "locationName"
click at [36, 423] on select "Select field Cost Center Email Location Name Role Username" at bounding box center [63, 428] width 54 height 11
click at [105, 433] on select "Criterion contains does not contain is is blank is not blank starts with" at bounding box center [70, 438] width 68 height 11
select select "contains"
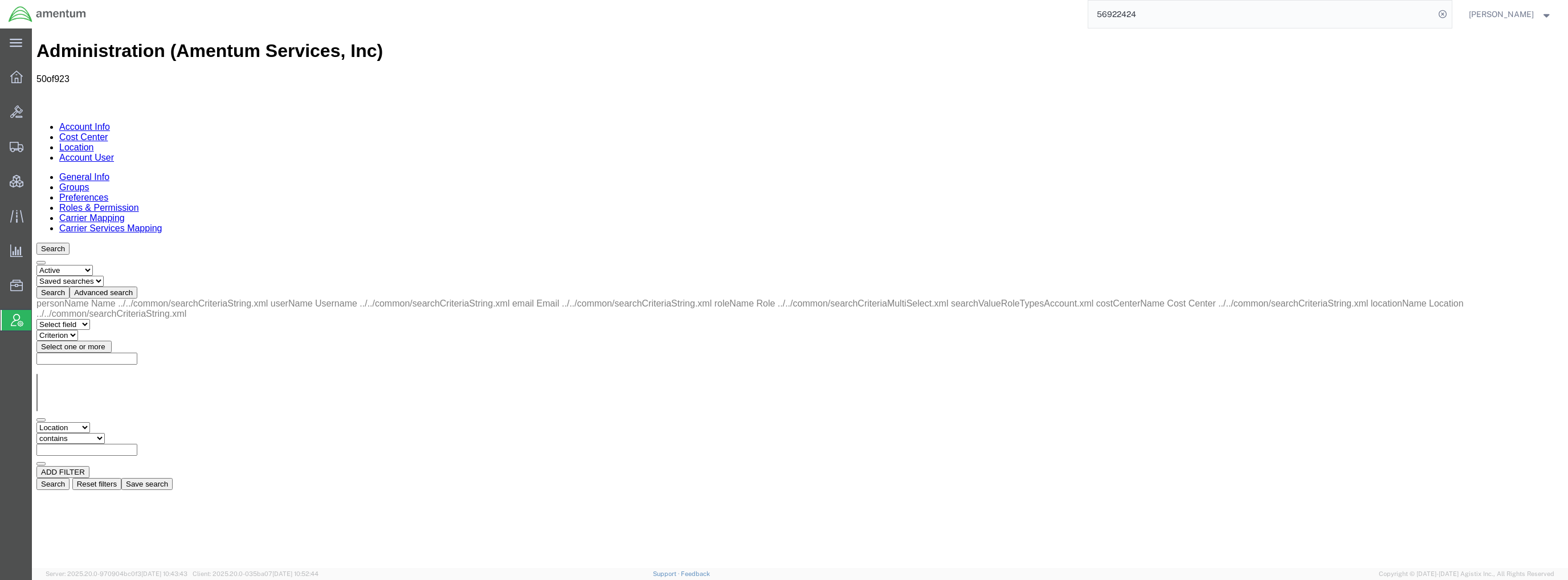
click at [105, 433] on select "Criterion contains does not contain is is blank is not blank starts with" at bounding box center [70, 438] width 68 height 11
click at [137, 444] on input "text" at bounding box center [86, 449] width 101 height 12
type input "cbp"
click at [69, 478] on button "Search" at bounding box center [53, 484] width 33 height 12
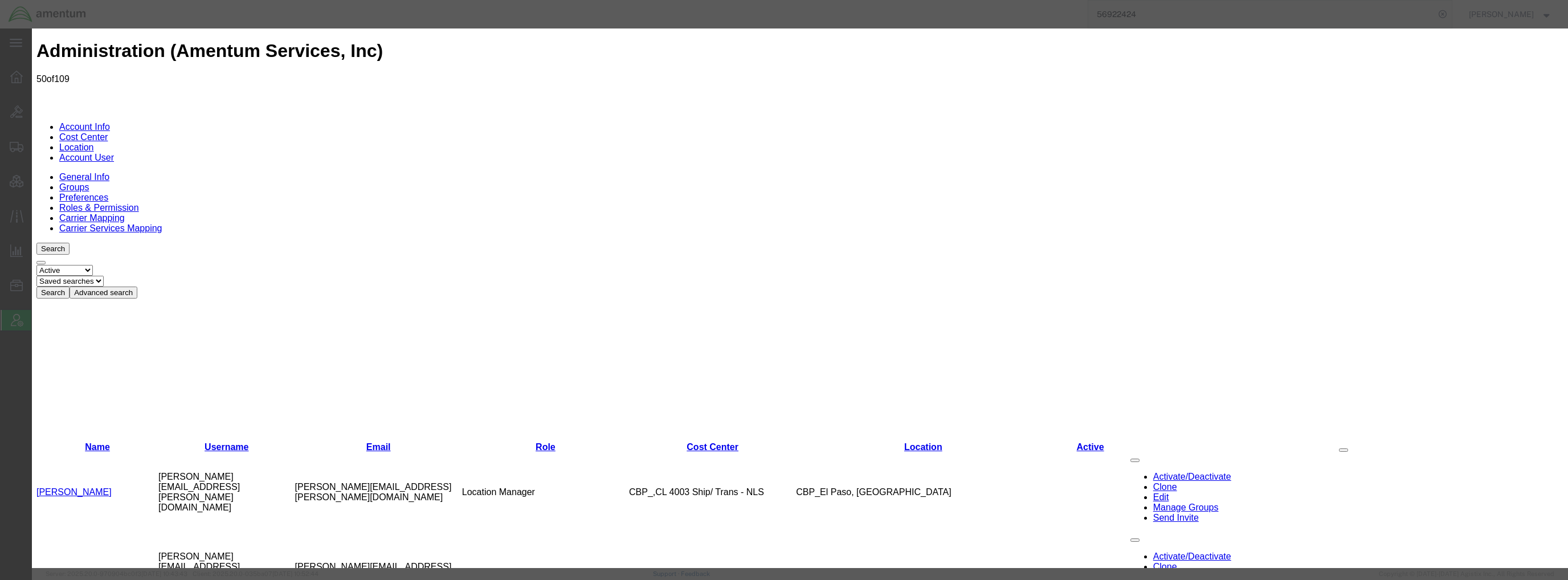
select select "COSTCENTER"
select select "DEPARTMENT"
